Goal: Task Accomplishment & Management: Manage account settings

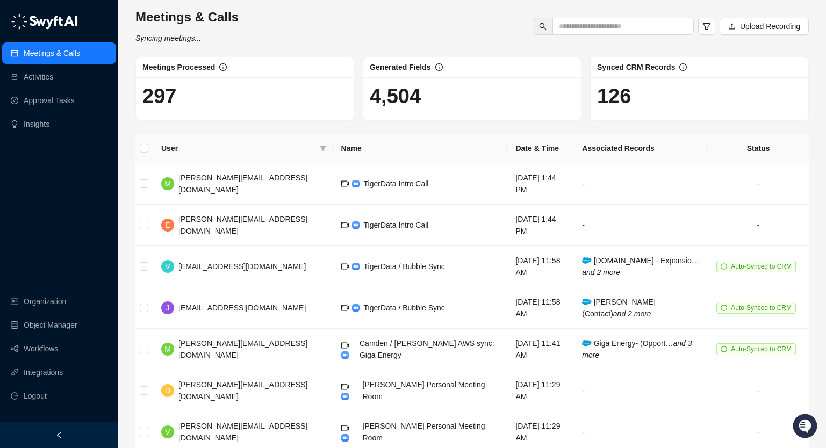
scroll to position [2, 0]
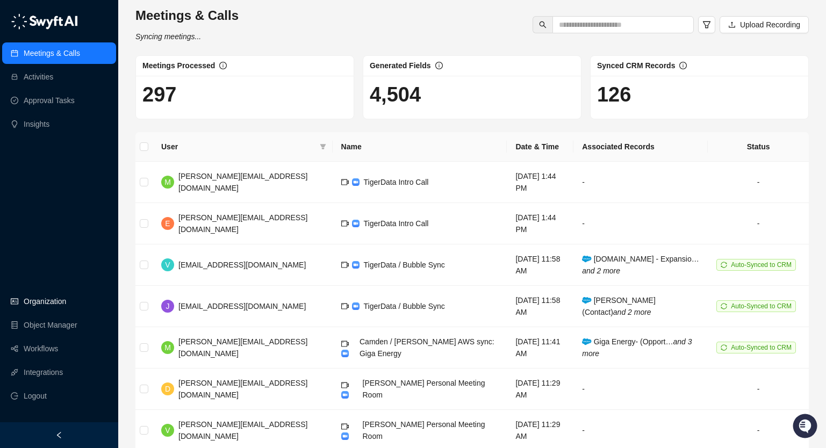
click at [43, 301] on link "Organization" at bounding box center [45, 302] width 42 height 22
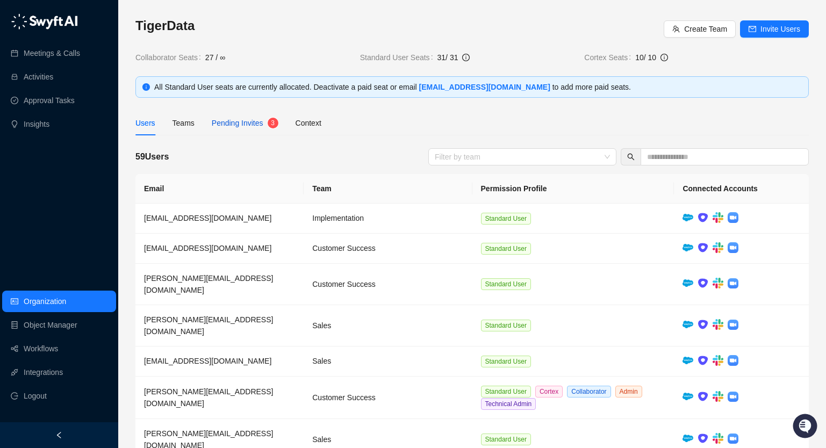
click at [261, 125] on span "Pending Invites" at bounding box center [238, 123] width 52 height 9
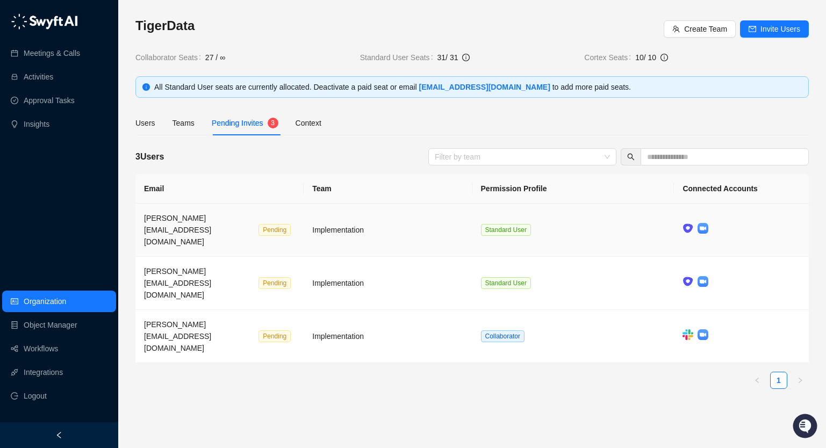
click at [259, 224] on span "Pending" at bounding box center [275, 230] width 32 height 12
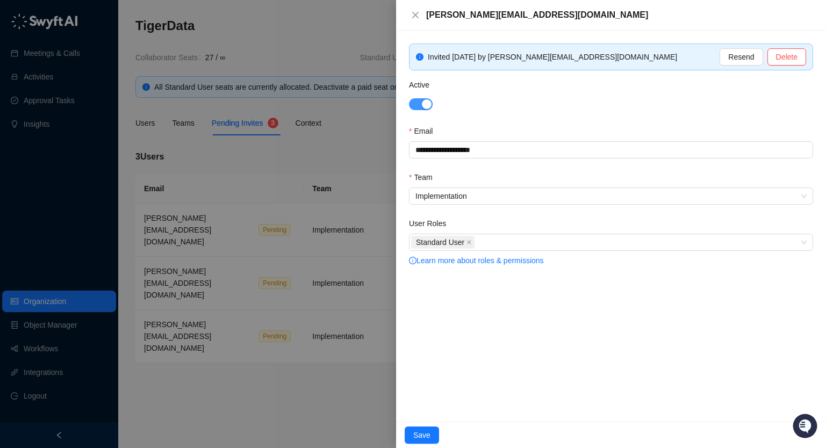
click at [418, 103] on span "button" at bounding box center [421, 104] width 24 height 12
click at [423, 429] on button "Save" at bounding box center [422, 435] width 34 height 17
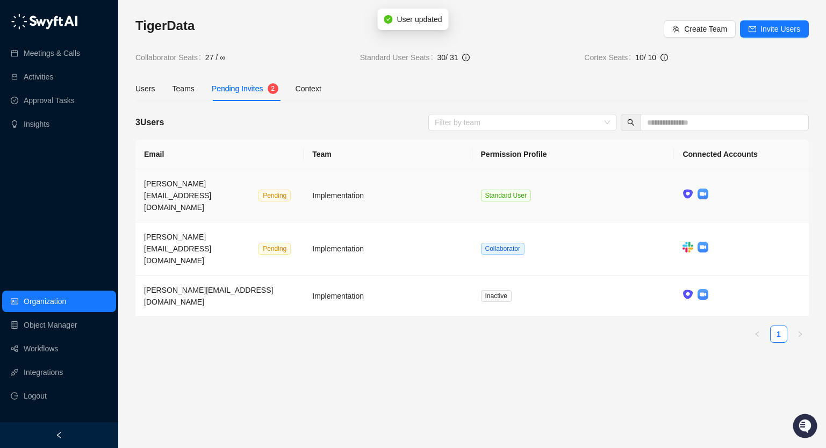
click at [259, 189] on div "Pending" at bounding box center [277, 195] width 37 height 12
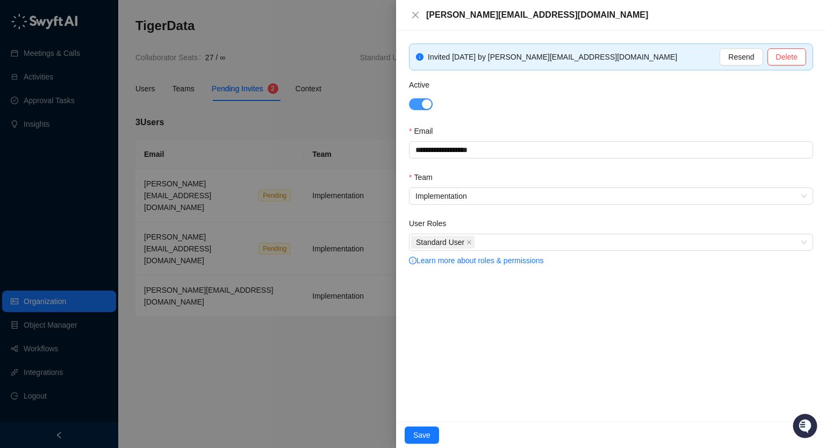
click at [424, 106] on div "button" at bounding box center [427, 104] width 10 height 10
click at [424, 432] on span "Save" at bounding box center [421, 436] width 17 height 12
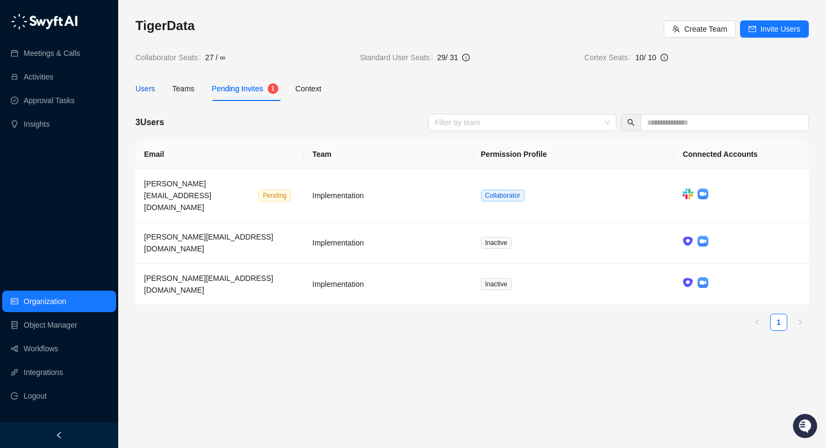
click at [137, 85] on div "Users" at bounding box center [145, 89] width 20 height 12
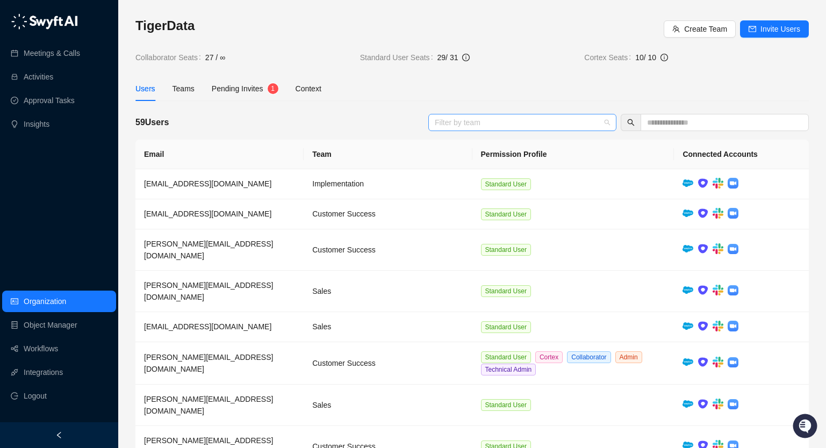
click at [475, 126] on div at bounding box center [517, 122] width 173 height 8
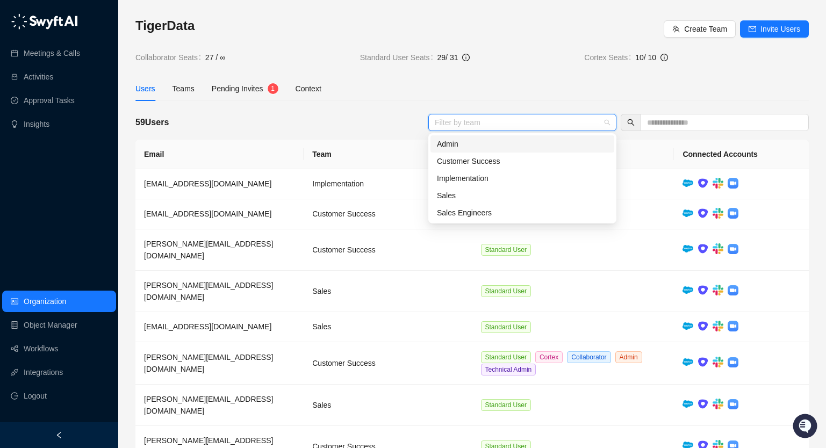
click at [634, 89] on div "Users Teams Pending Invites 1 Context" at bounding box center [472, 88] width 674 height 25
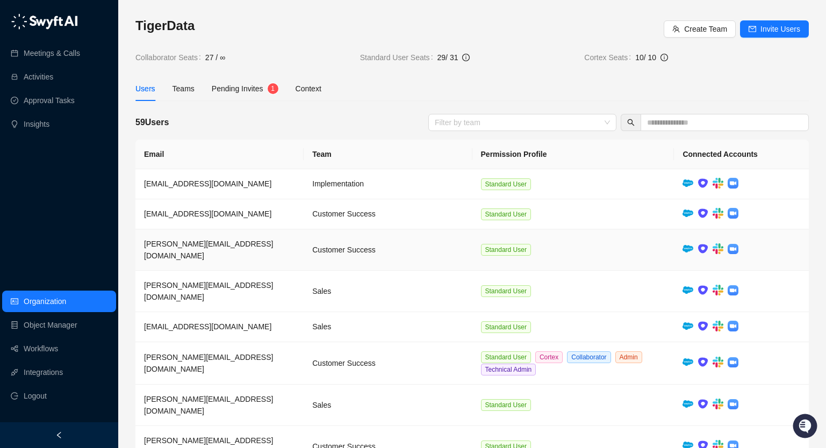
scroll to position [77, 0]
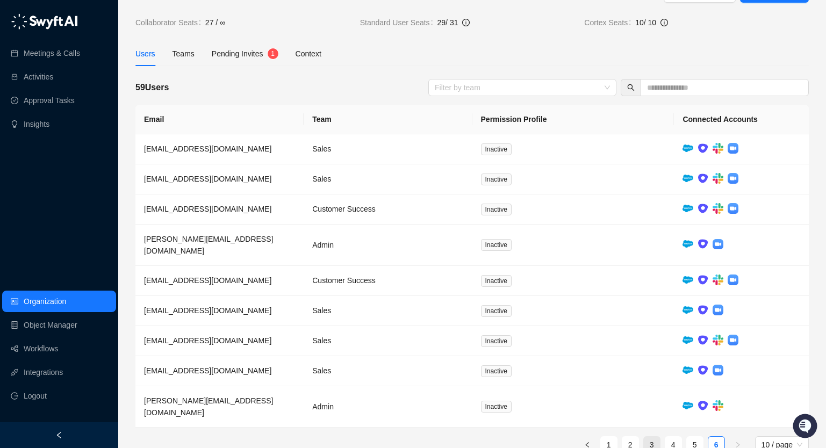
scroll to position [34, 0]
click at [651, 438] on link "3" at bounding box center [652, 446] width 16 height 16
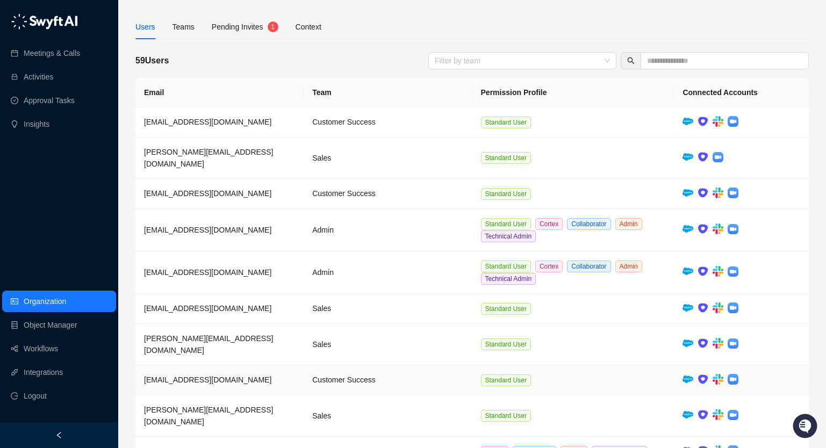
scroll to position [90, 0]
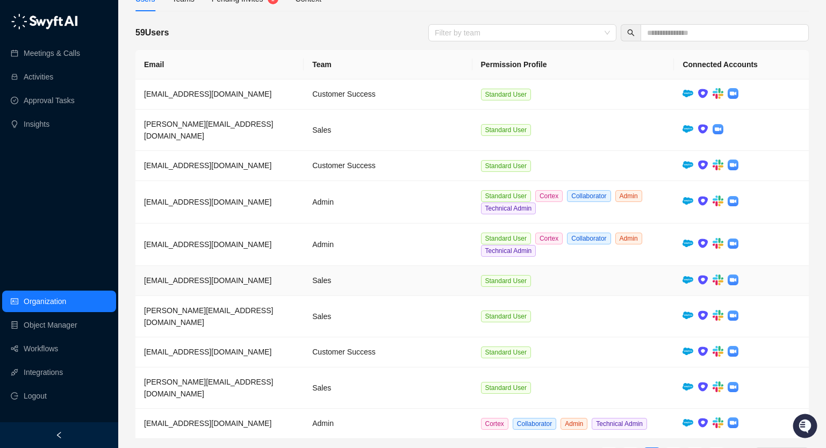
click at [634, 266] on td "Standard User" at bounding box center [574, 281] width 202 height 30
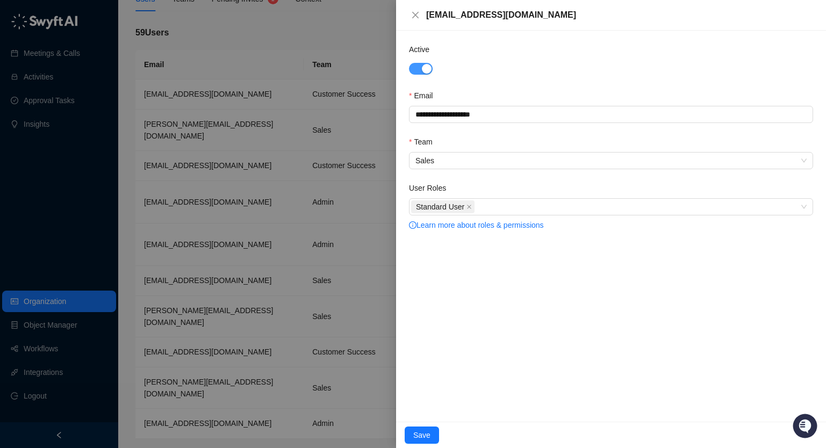
click at [422, 73] on div "button" at bounding box center [427, 69] width 10 height 10
drag, startPoint x: 421, startPoint y: 441, endPoint x: 418, endPoint y: 433, distance: 8.2
click at [421, 440] on span "Save" at bounding box center [421, 436] width 17 height 12
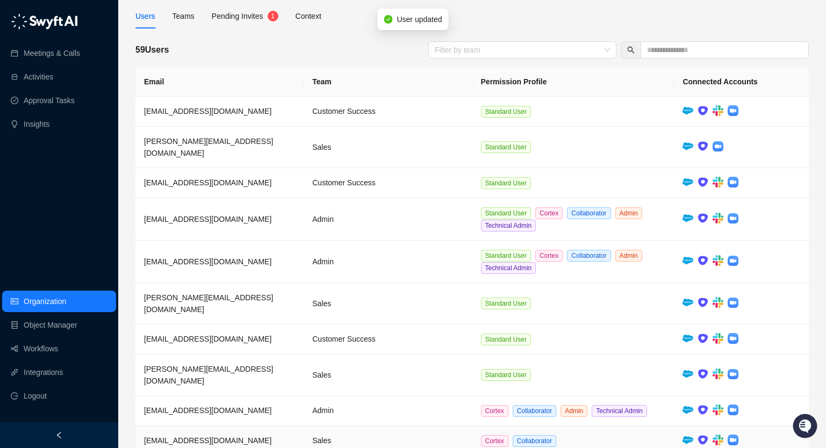
scroll to position [90, 0]
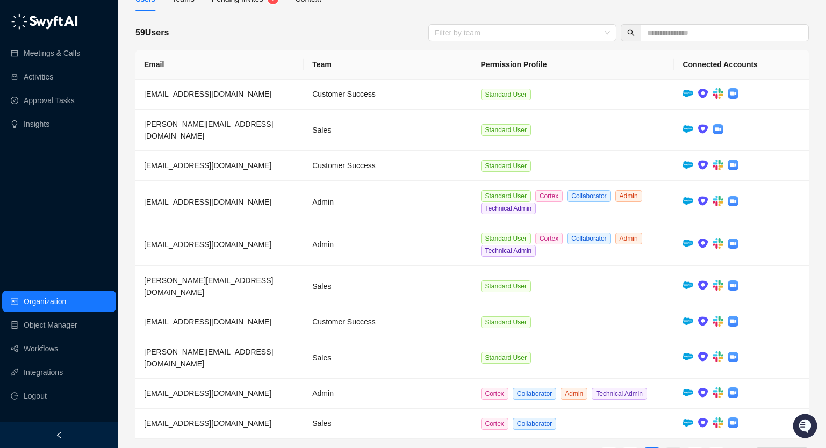
click at [670, 448] on link "4" at bounding box center [674, 456] width 16 height 16
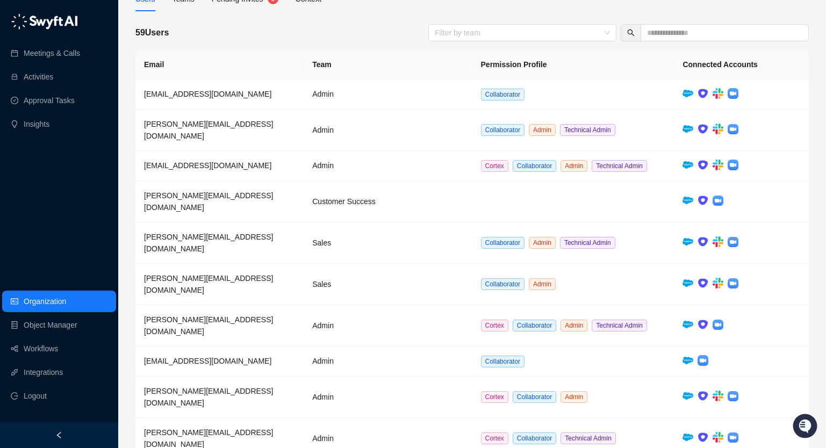
scroll to position [65, 0]
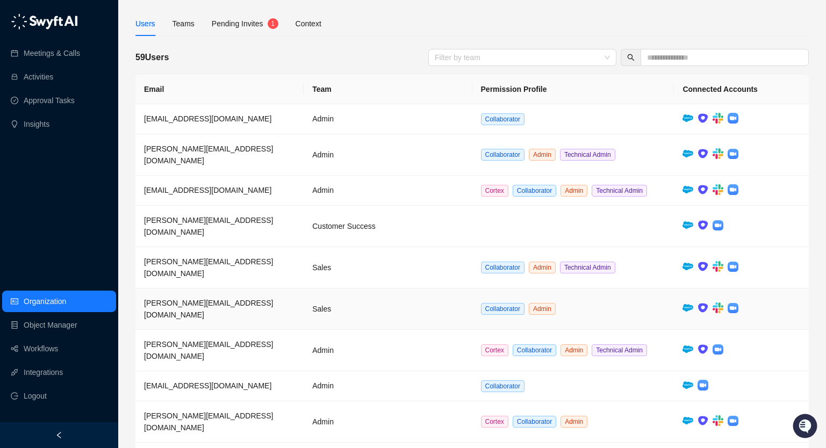
click at [605, 289] on td "Collaborator Admin" at bounding box center [574, 309] width 202 height 41
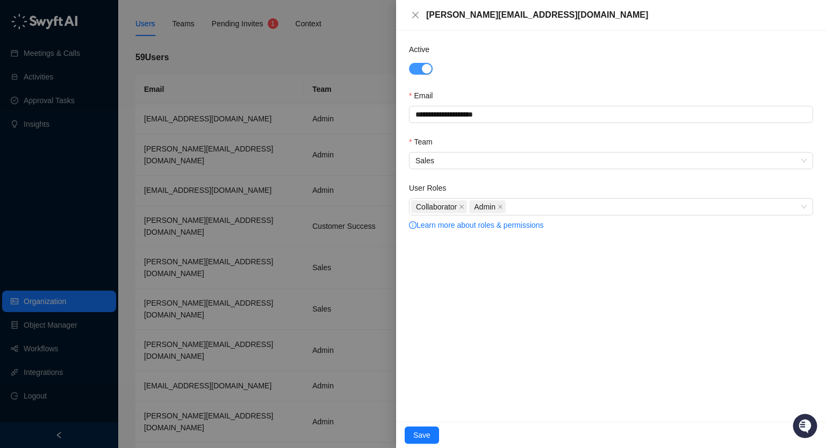
click at [429, 69] on div "button" at bounding box center [427, 69] width 10 height 10
click at [420, 436] on span "Save" at bounding box center [421, 436] width 17 height 12
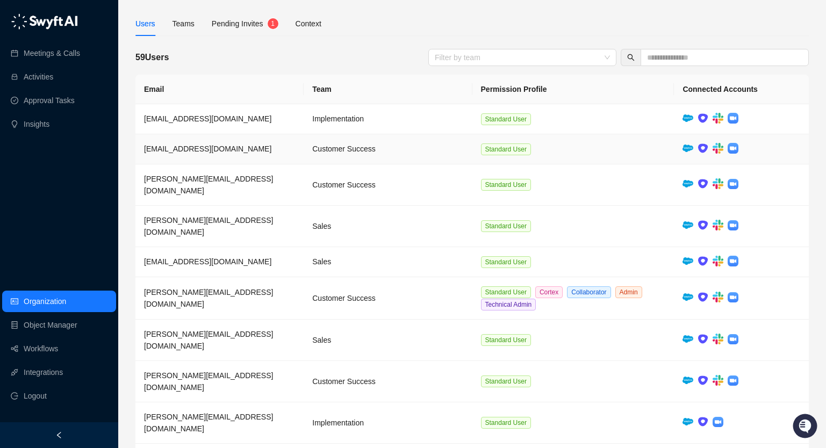
click at [589, 151] on td "Standard User" at bounding box center [574, 149] width 202 height 30
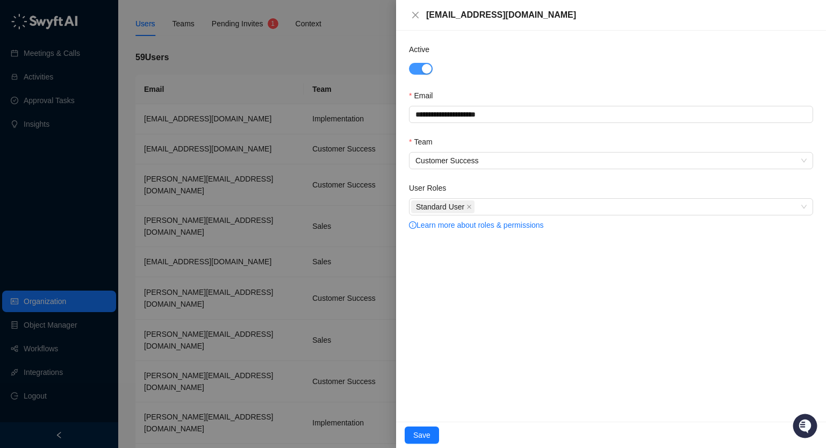
click at [422, 74] on span "button" at bounding box center [421, 69] width 24 height 12
click at [415, 430] on span "Save" at bounding box center [421, 436] width 17 height 12
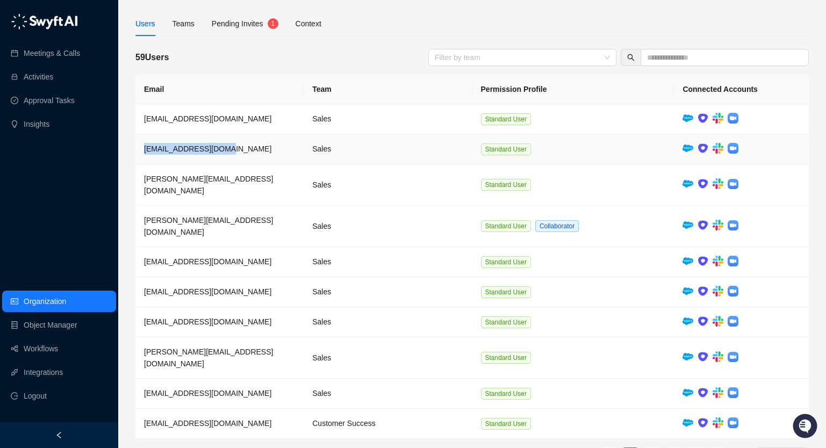
drag, startPoint x: 206, startPoint y: 150, endPoint x: 142, endPoint y: 154, distance: 64.1
click at [142, 154] on td "[EMAIL_ADDRESS][DOMAIN_NAME]" at bounding box center [219, 149] width 168 height 30
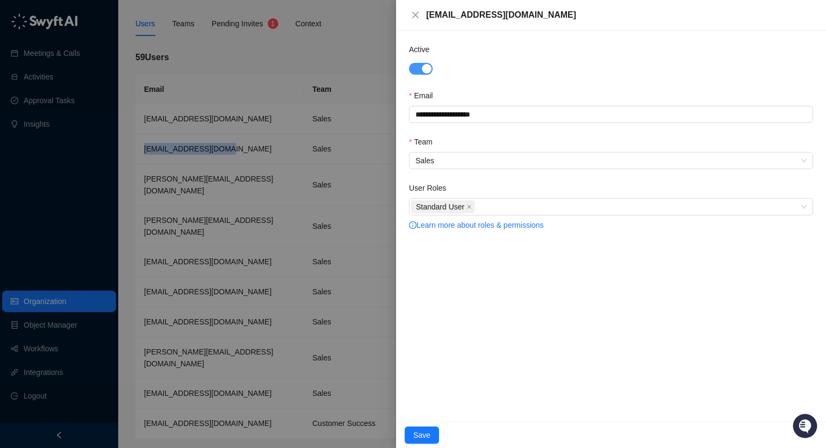
click at [417, 67] on span "button" at bounding box center [421, 69] width 24 height 12
click at [421, 430] on span "Save" at bounding box center [421, 436] width 17 height 12
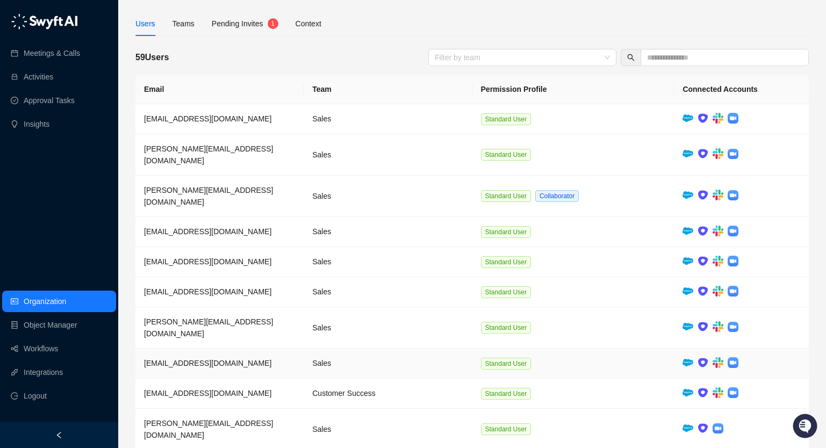
scroll to position [65, 0]
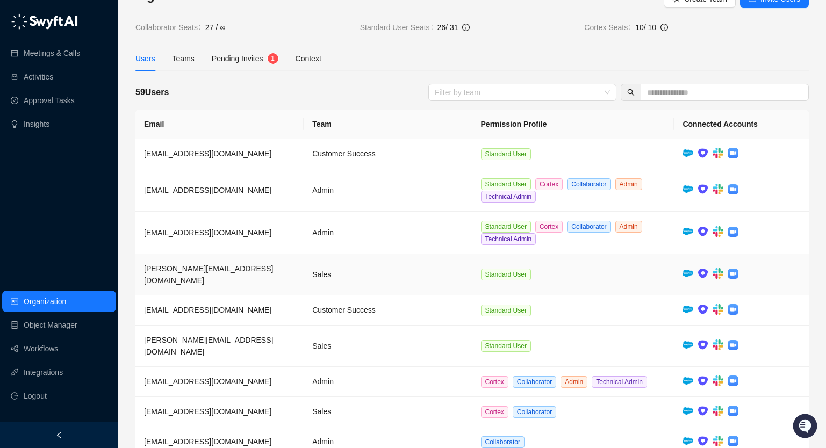
scroll to position [20, 0]
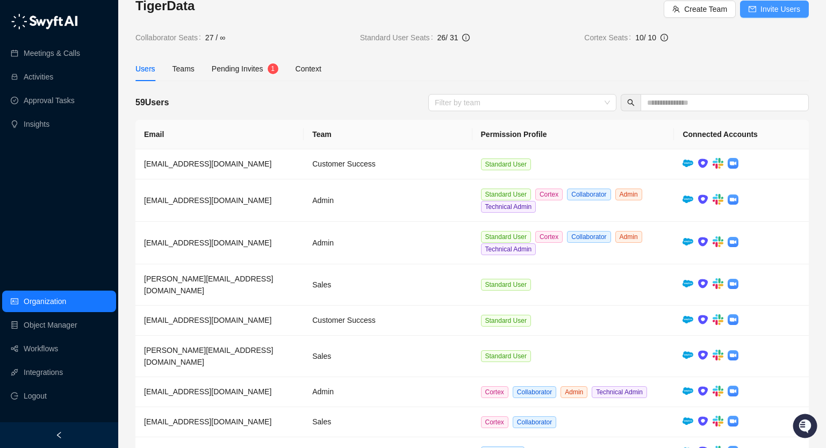
click at [773, 11] on span "Invite Users" at bounding box center [781, 9] width 40 height 12
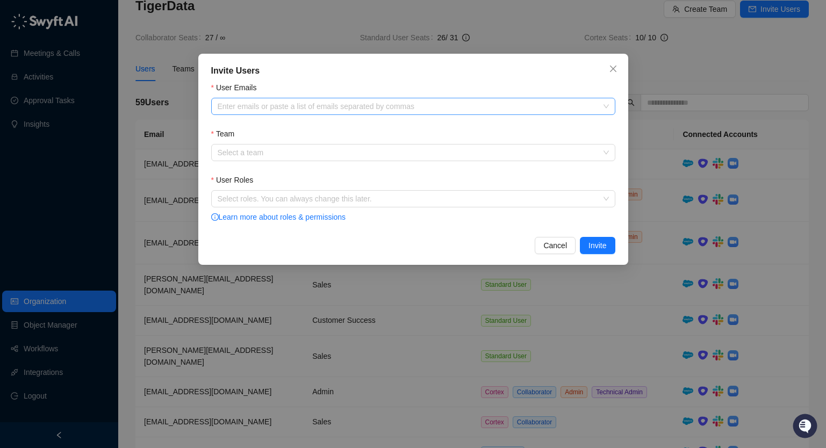
click at [262, 104] on div at bounding box center [407, 107] width 389 height 8
paste input "**********"
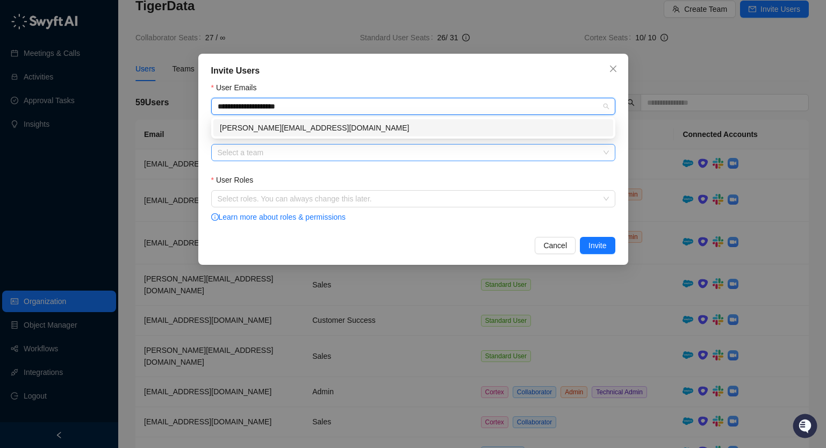
type input "**********"
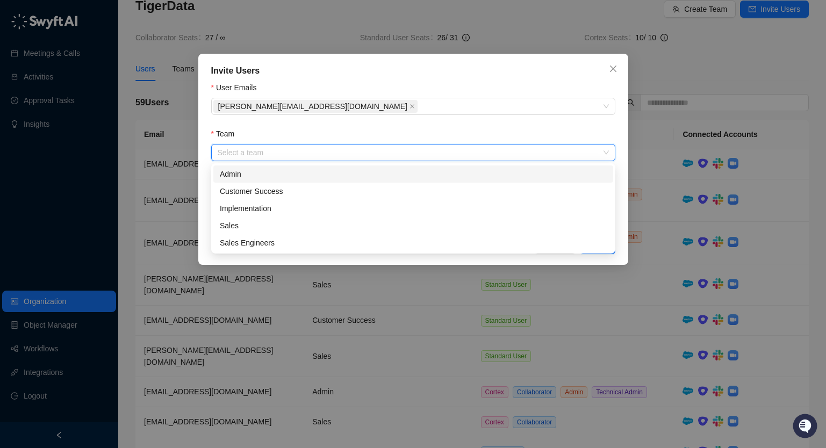
click at [276, 154] on input "Team" at bounding box center [410, 153] width 385 height 16
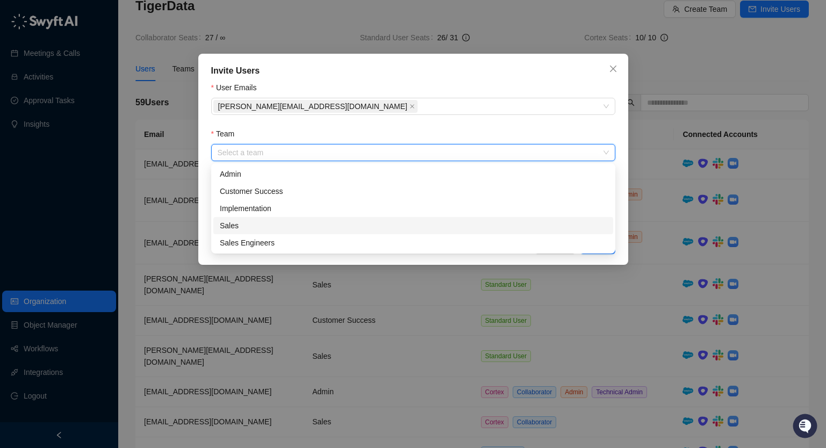
click at [269, 220] on div "Sales" at bounding box center [413, 226] width 387 height 12
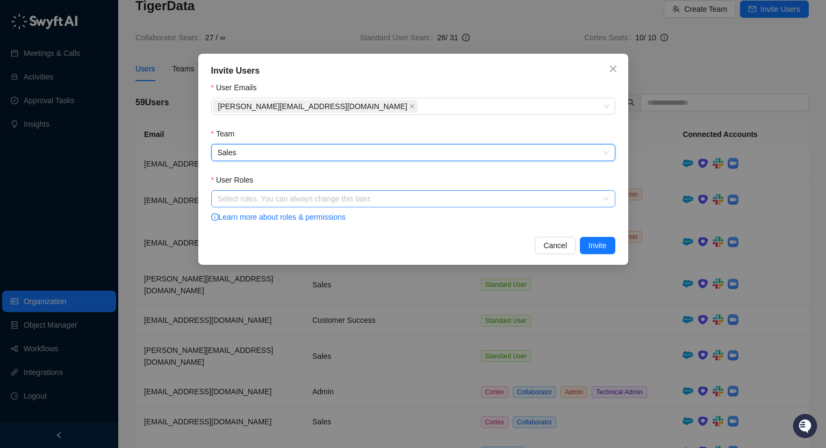
click at [271, 200] on div at bounding box center [407, 199] width 389 height 8
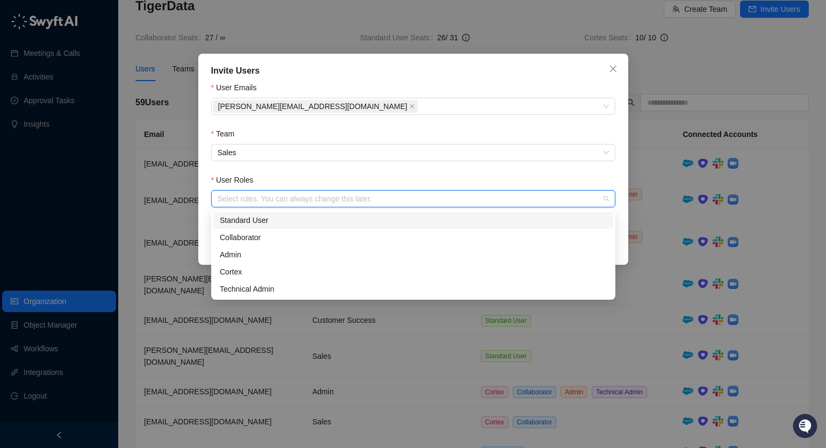
click at [270, 223] on div "Standard User" at bounding box center [413, 221] width 387 height 12
click at [387, 179] on div "User Roles" at bounding box center [413, 182] width 404 height 16
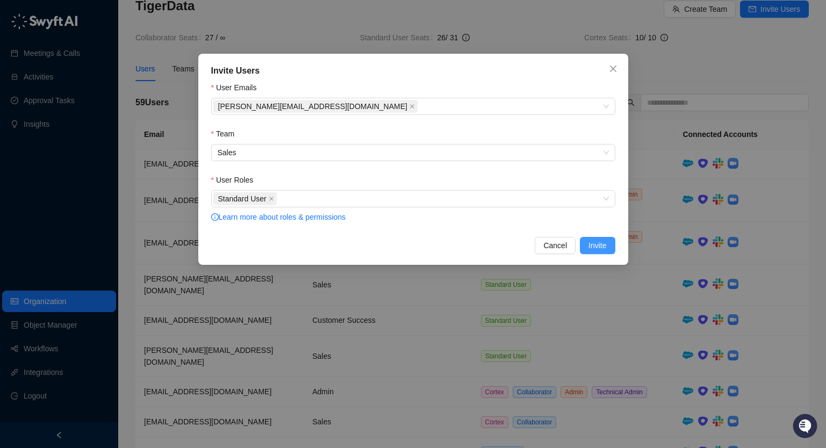
click at [603, 248] on span "Invite" at bounding box center [598, 246] width 18 height 12
